Goal: Transaction & Acquisition: Purchase product/service

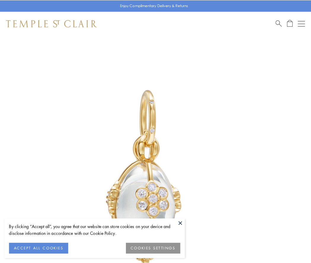
scroll to position [8, 0]
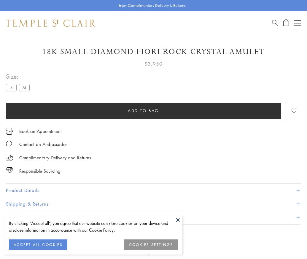
click at [143, 110] on span "Add to bag" at bounding box center [143, 110] width 31 height 7
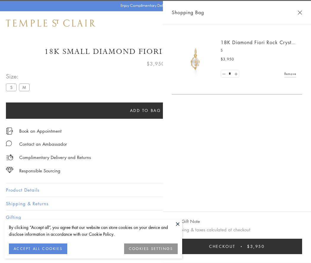
click at [237, 247] on button "Checkout $3,950" at bounding box center [237, 246] width 130 height 15
